Goal: Go to known website: Access a specific website the user already knows

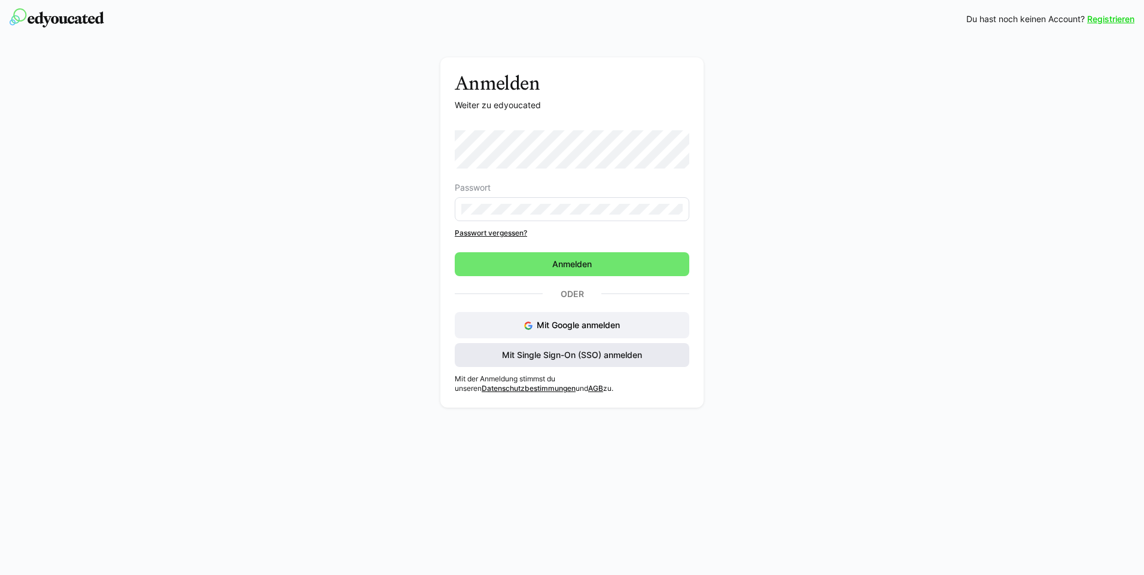
click at [531, 357] on span "Mit Single Sign-On (SSO) anmelden" at bounding box center [572, 355] width 144 height 12
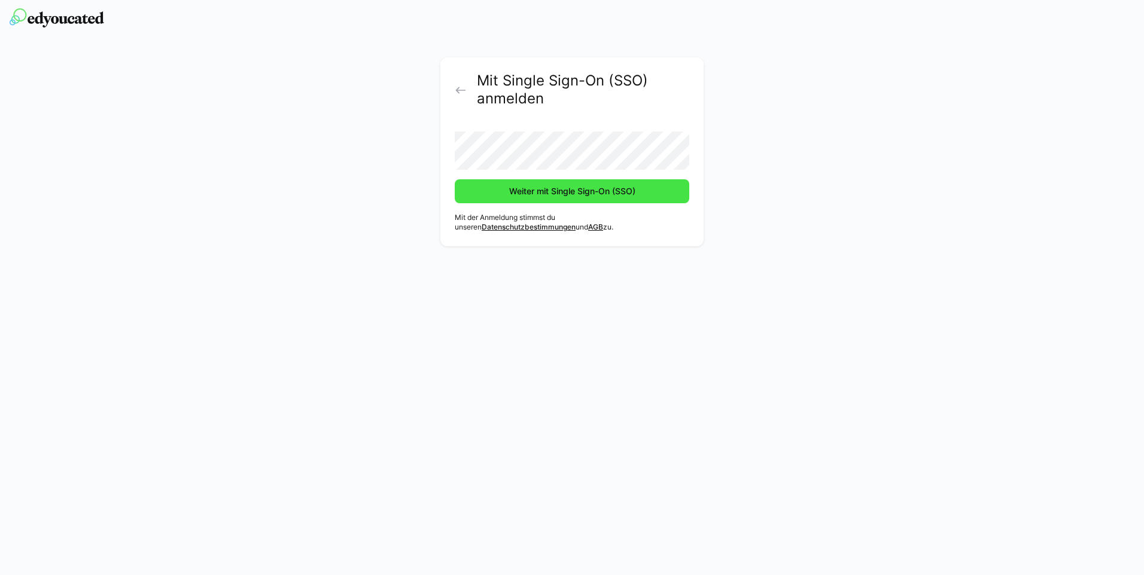
click at [549, 185] on span "Weiter mit Single Sign-On (SSO)" at bounding box center [572, 191] width 130 height 12
